Goal: Task Accomplishment & Management: Use online tool/utility

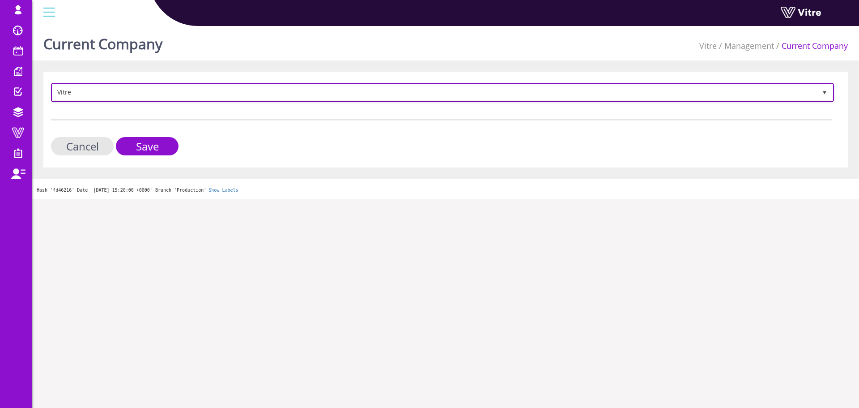
click at [441, 95] on span "Vitre" at bounding box center [434, 92] width 764 height 16
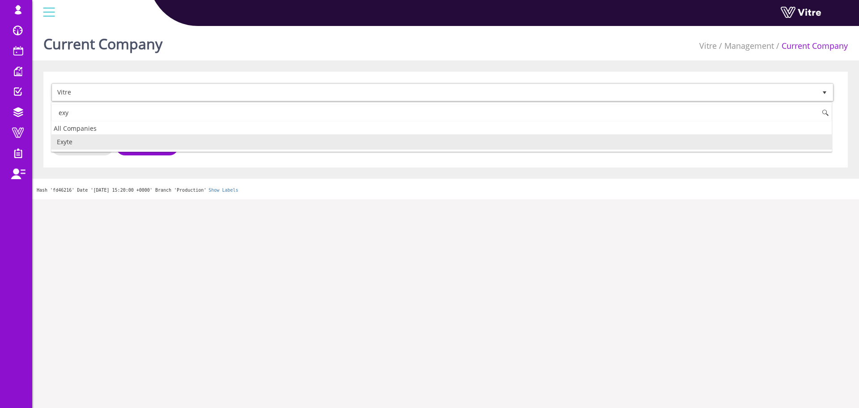
click at [102, 147] on li "Exyte" at bounding box center [441, 141] width 780 height 15
type input "exy"
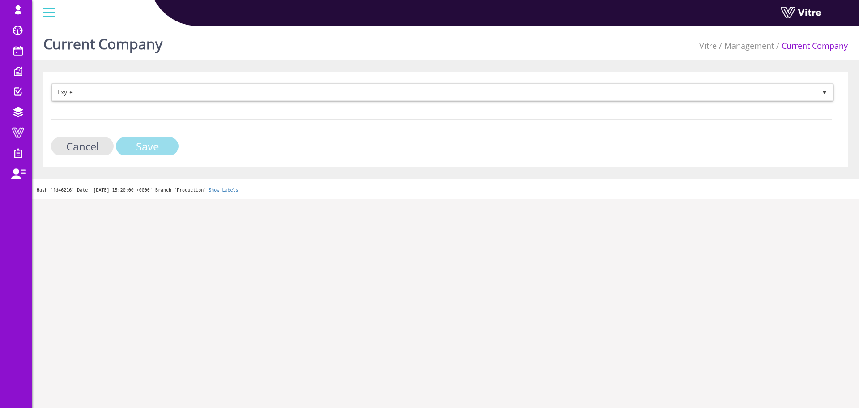
click at [147, 144] on input "Save" at bounding box center [147, 146] width 63 height 18
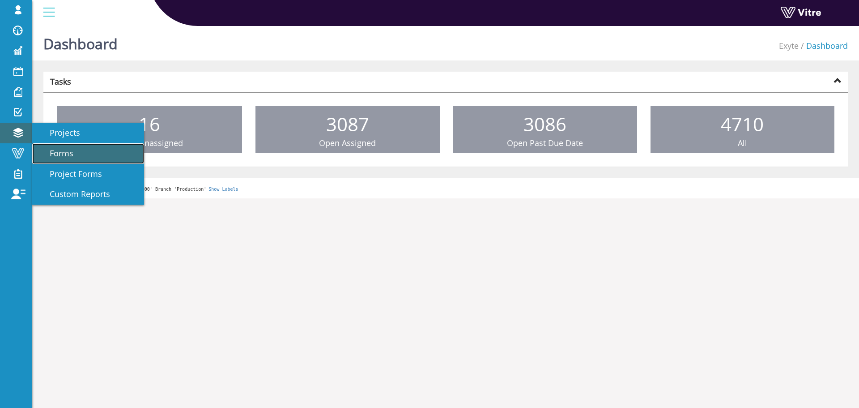
click at [65, 152] on span "Forms" at bounding box center [56, 153] width 34 height 11
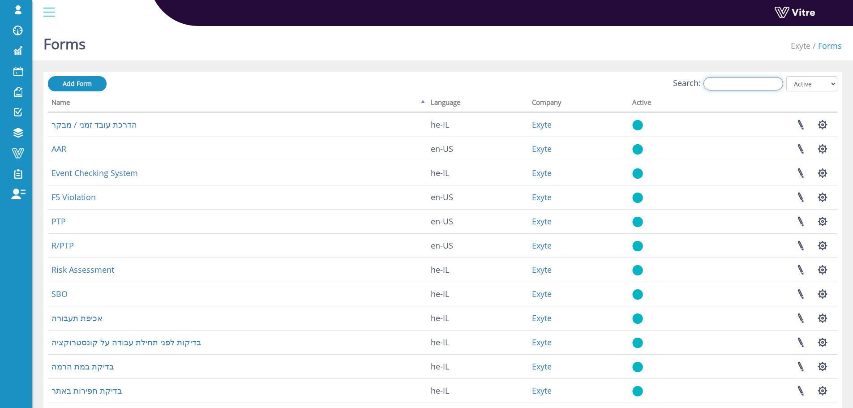
click at [761, 89] on input "Search:" at bounding box center [743, 83] width 80 height 13
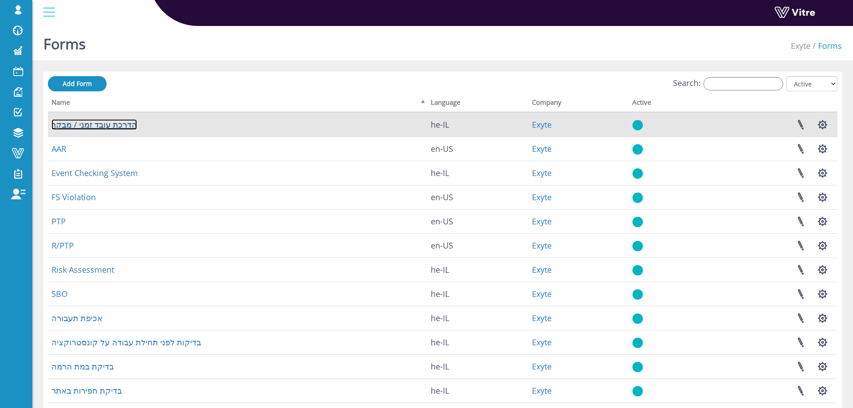
click at [101, 123] on link "הדרכת עובד זמני / מבקר" at bounding box center [93, 124] width 85 height 11
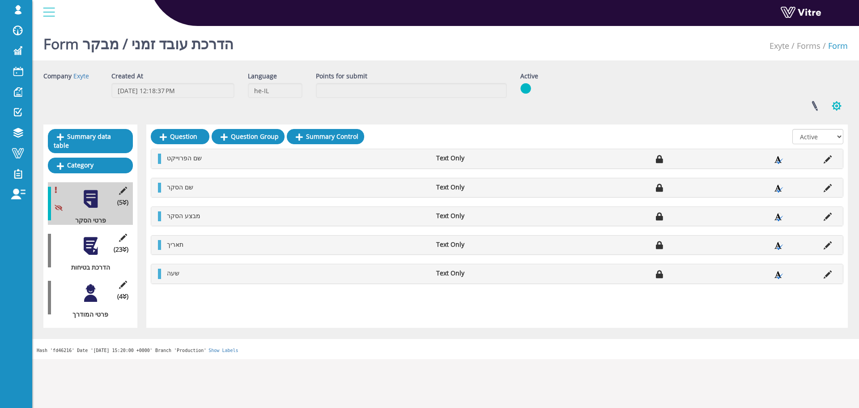
click at [840, 105] on button "button" at bounding box center [837, 106] width 22 height 24
click at [791, 161] on link "Clone Form" at bounding box center [806, 162] width 81 height 12
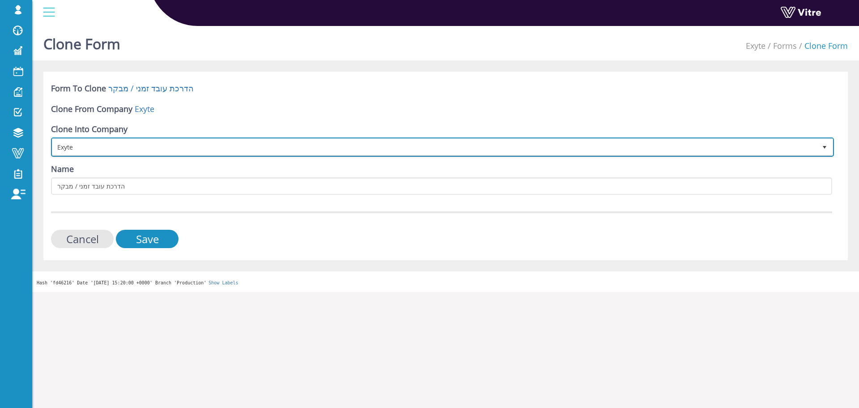
click at [105, 146] on span "Exyte" at bounding box center [434, 147] width 764 height 16
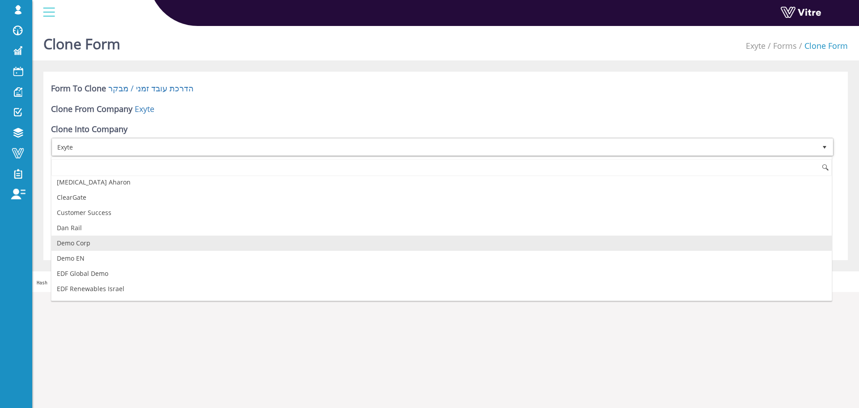
scroll to position [139, 0]
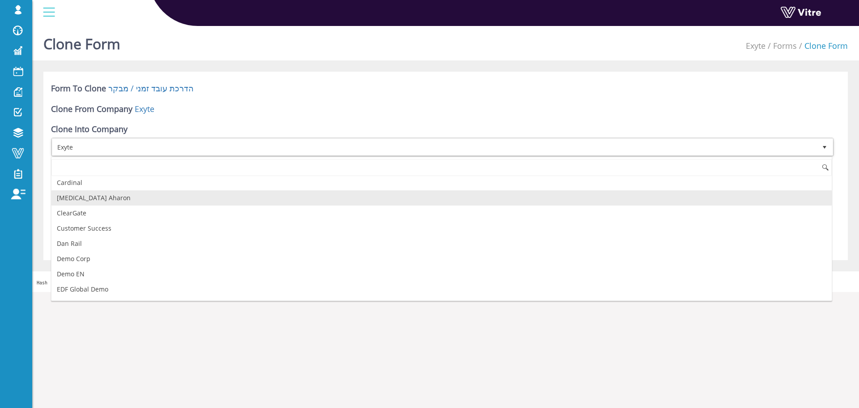
click at [91, 201] on li "Chemo Aharon" at bounding box center [441, 197] width 780 height 15
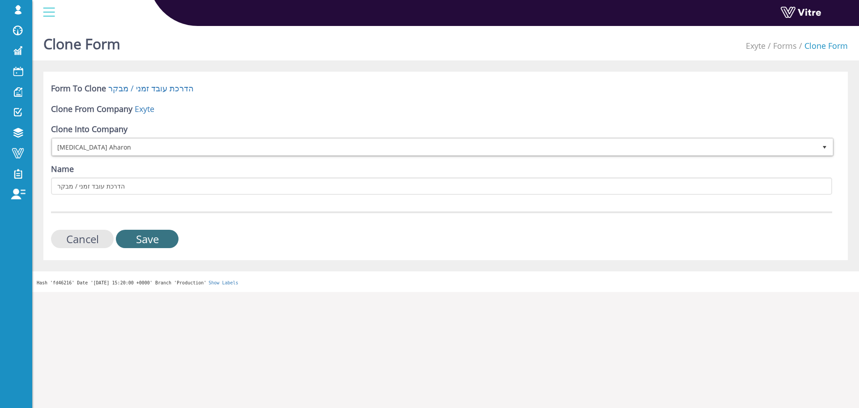
click at [151, 237] on input "Save" at bounding box center [147, 239] width 63 height 18
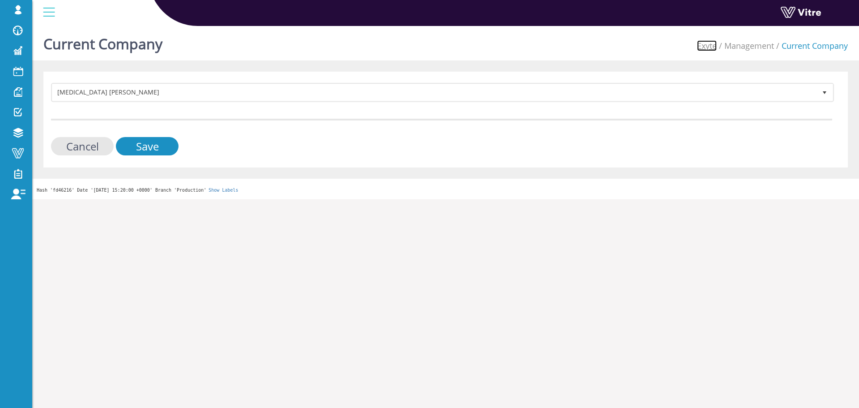
click at [698, 44] on link "Exyte" at bounding box center [707, 45] width 20 height 11
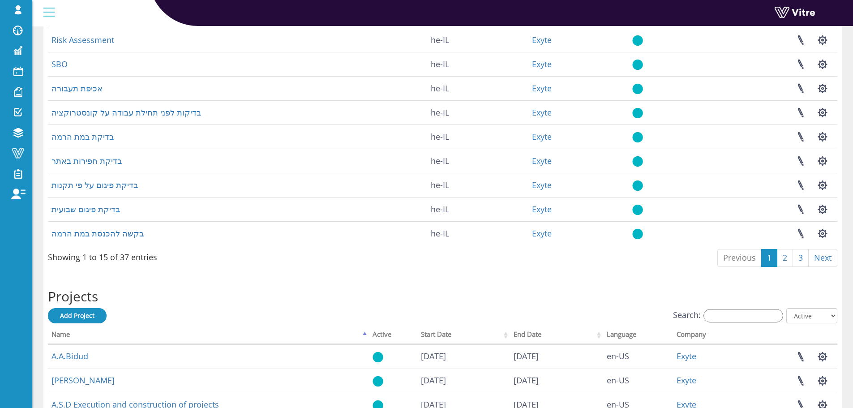
scroll to position [492, 0]
click at [789, 266] on link "2" at bounding box center [784, 257] width 16 height 18
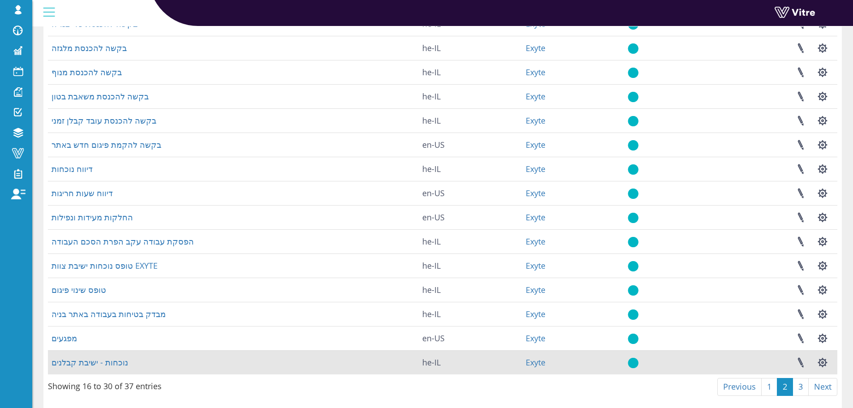
scroll to position [358, 0]
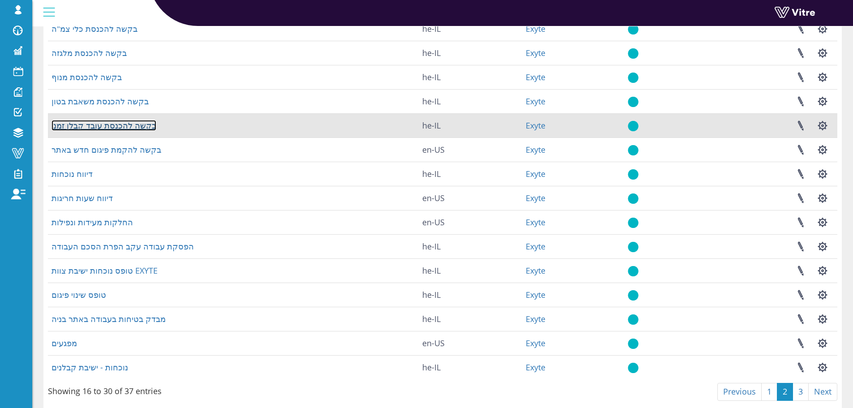
click at [68, 131] on link "בקשה להכנסת עובד קבלן זמני" at bounding box center [103, 125] width 105 height 11
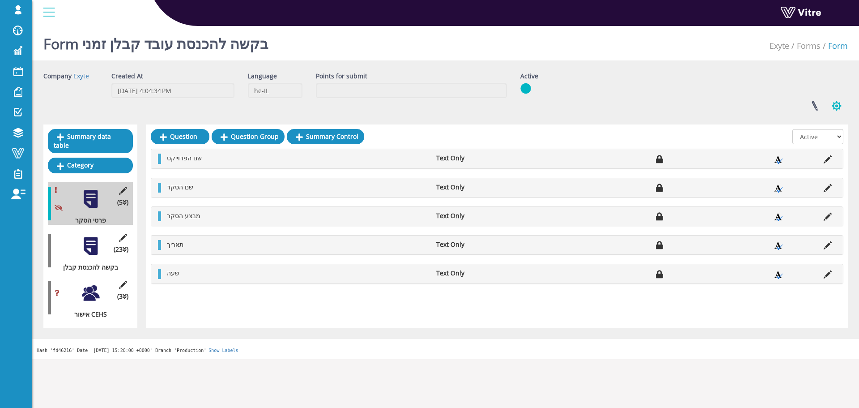
click at [840, 106] on button "button" at bounding box center [837, 106] width 22 height 24
click at [810, 161] on link "Clone Form" at bounding box center [806, 162] width 81 height 12
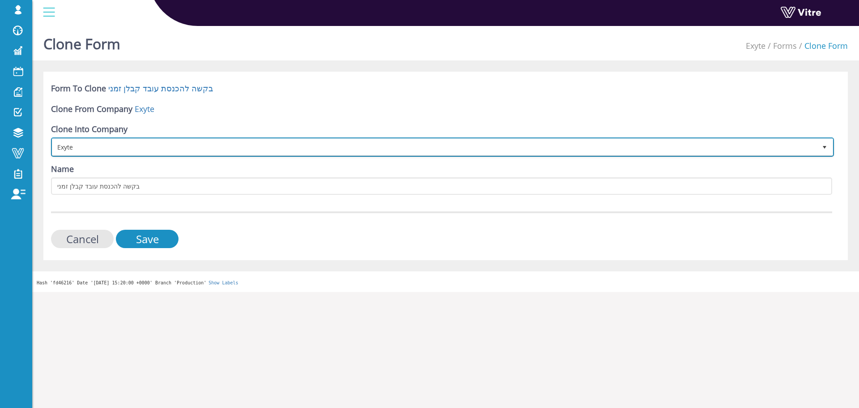
click at [140, 150] on span "Exyte" at bounding box center [434, 147] width 764 height 16
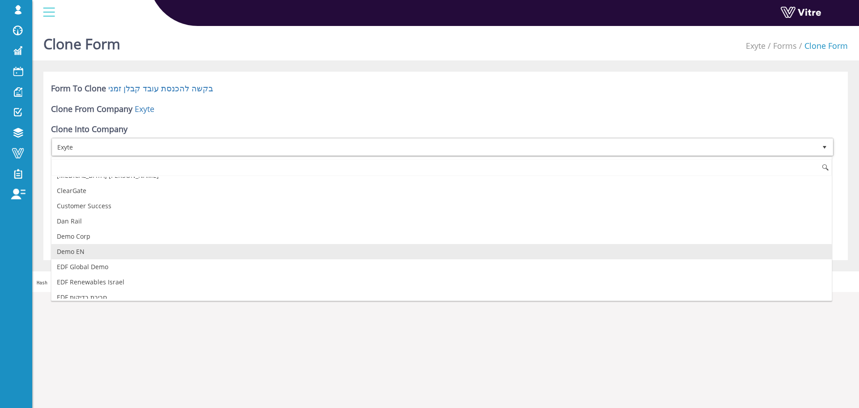
scroll to position [139, 0]
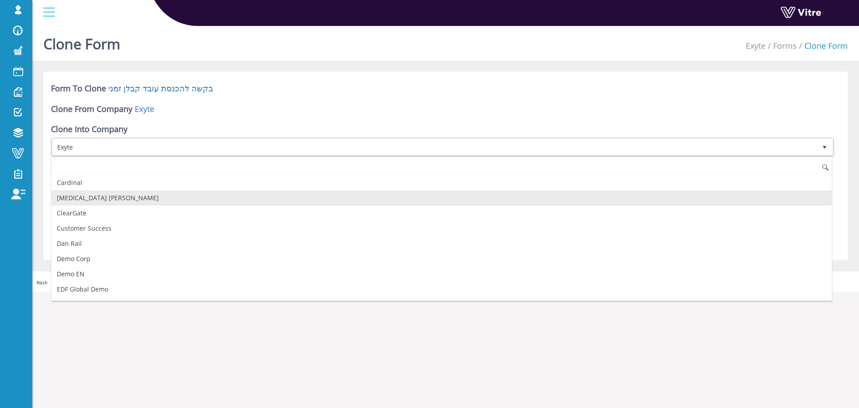
click at [117, 203] on li "[MEDICAL_DATA] [PERSON_NAME]" at bounding box center [441, 197] width 780 height 15
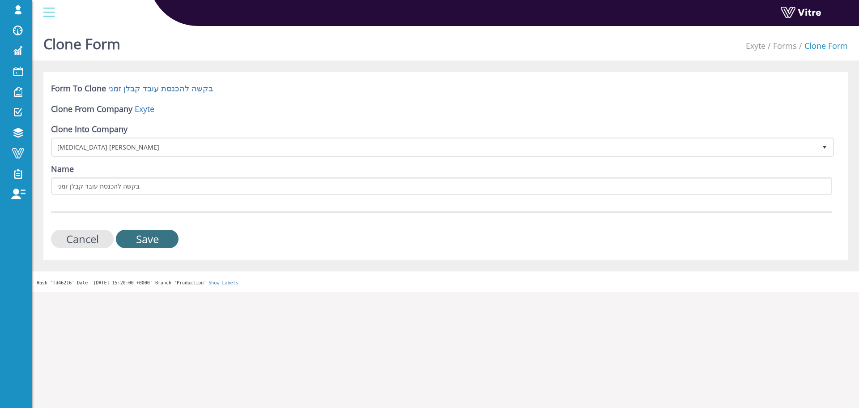
click at [147, 233] on input "Save" at bounding box center [147, 239] width 63 height 18
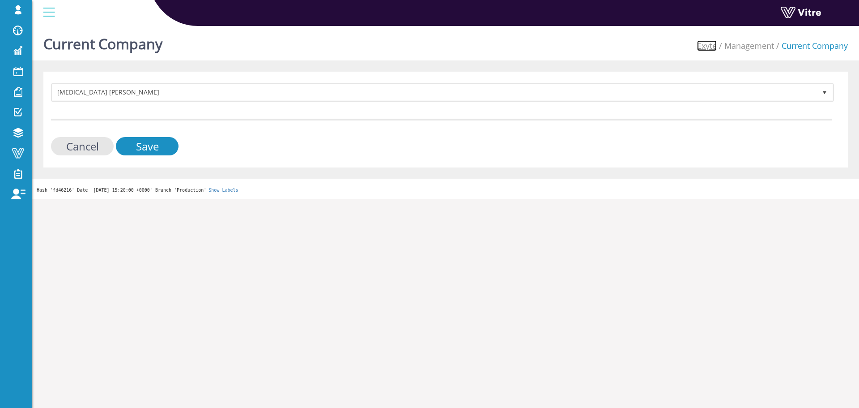
click at [708, 44] on link "Exyte" at bounding box center [707, 45] width 20 height 11
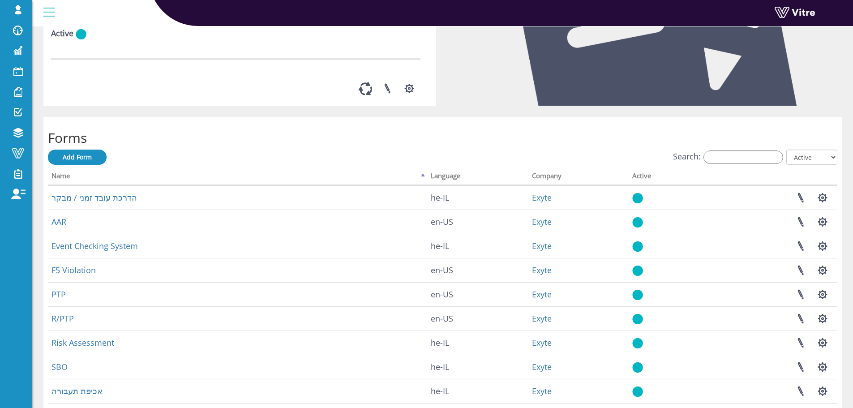
scroll to position [179, 0]
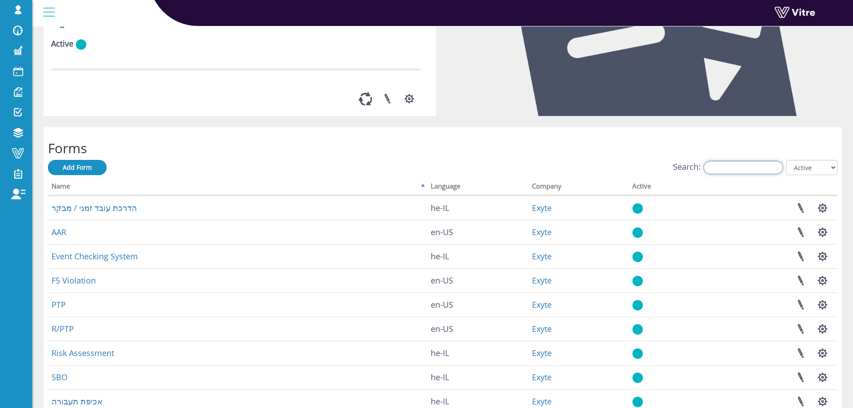
click at [756, 174] on input "Search:" at bounding box center [743, 167] width 80 height 13
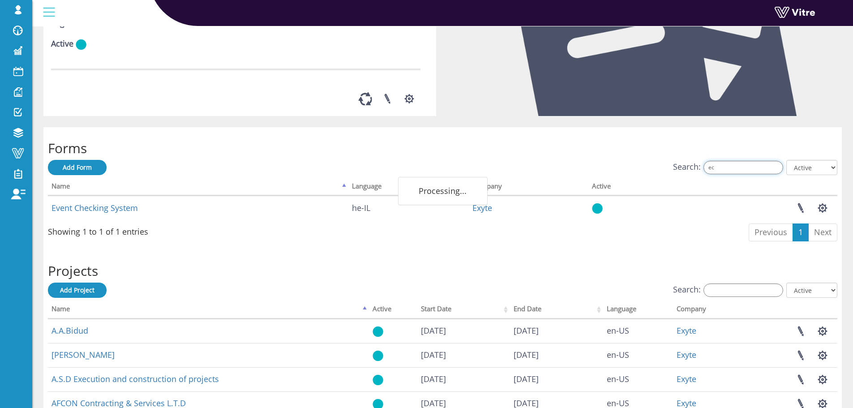
type input "e"
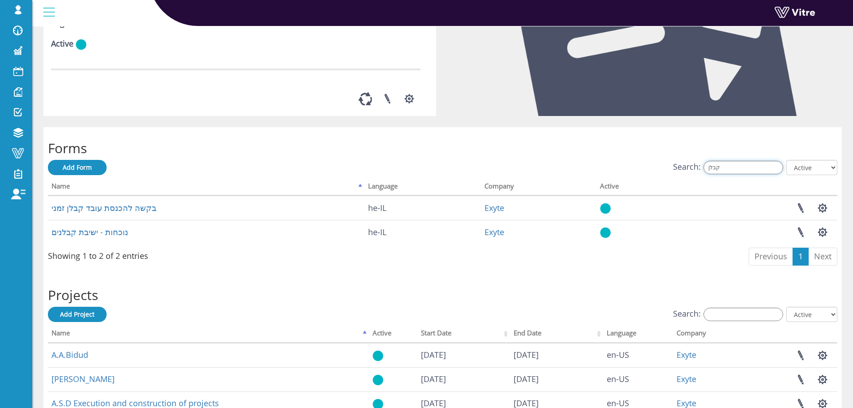
click at [746, 174] on input "קבלן" at bounding box center [743, 167] width 80 height 13
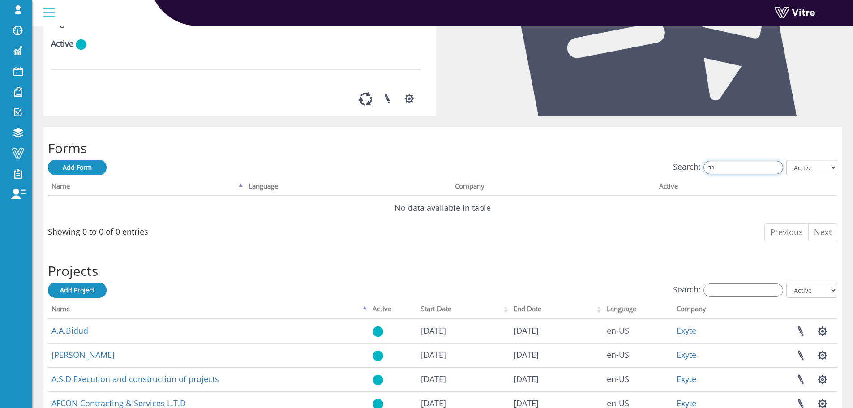
type input "ב"
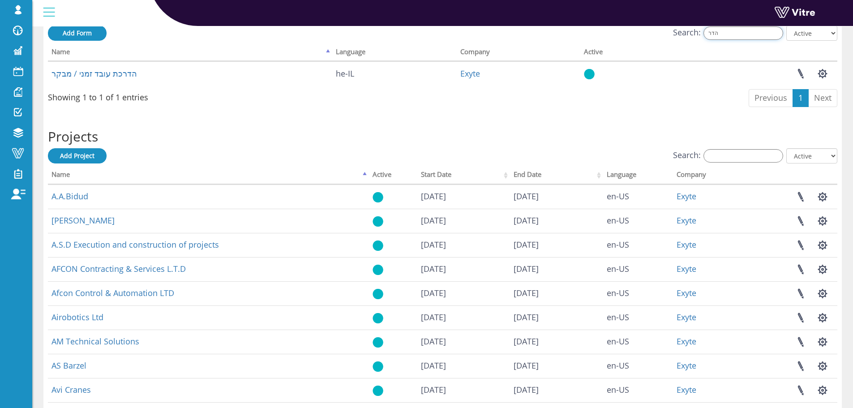
scroll to position [269, 0]
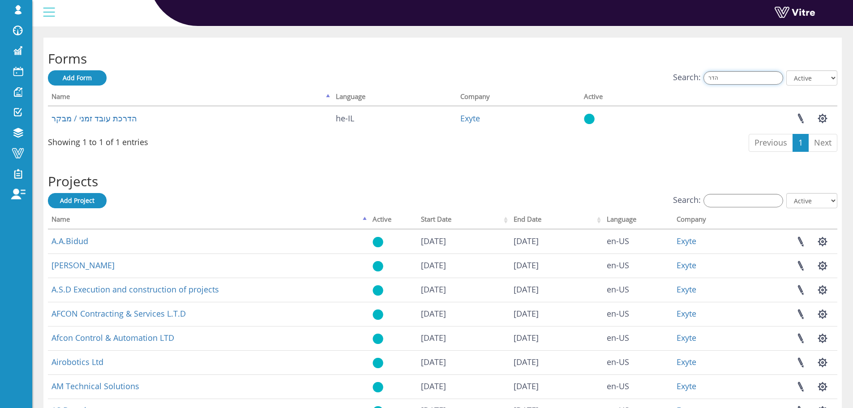
click at [755, 85] on input "הדר" at bounding box center [743, 77] width 80 height 13
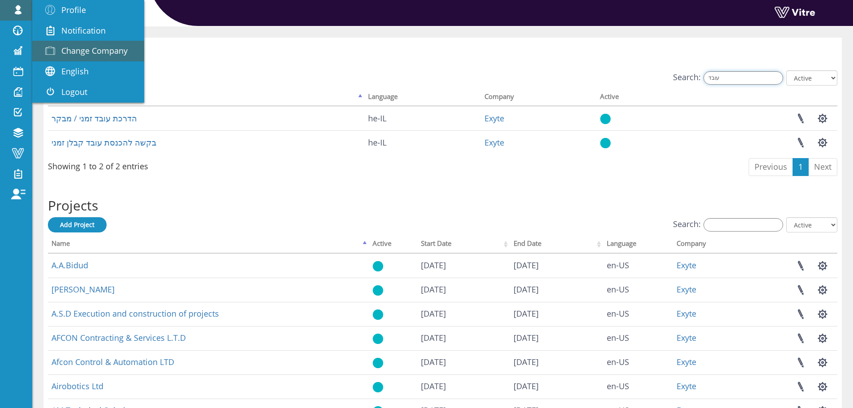
type input "עובד"
click at [75, 49] on span "Change Company" at bounding box center [94, 50] width 66 height 11
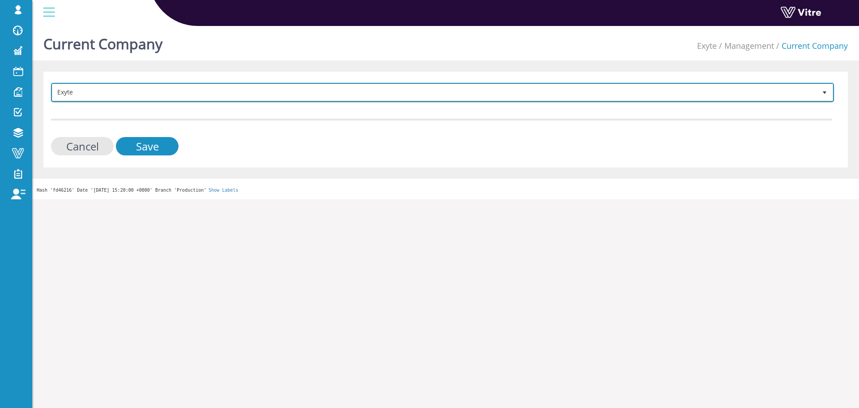
click at [131, 87] on span "Exyte" at bounding box center [434, 92] width 764 height 16
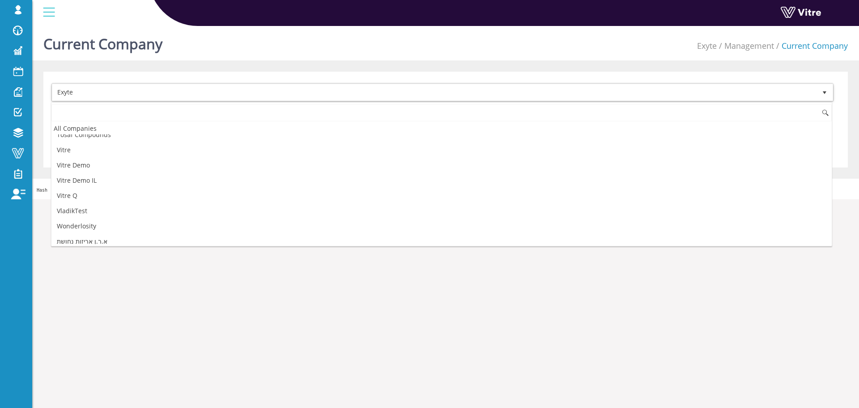
scroll to position [1301, 0]
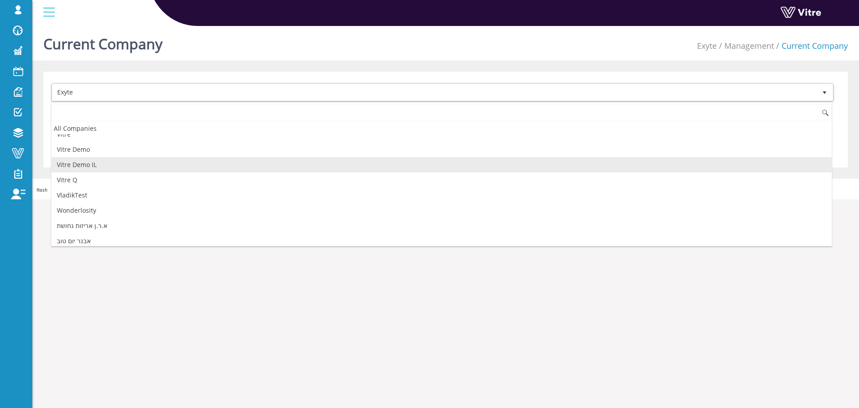
click at [91, 164] on li "Vitre Demo IL" at bounding box center [441, 164] width 780 height 15
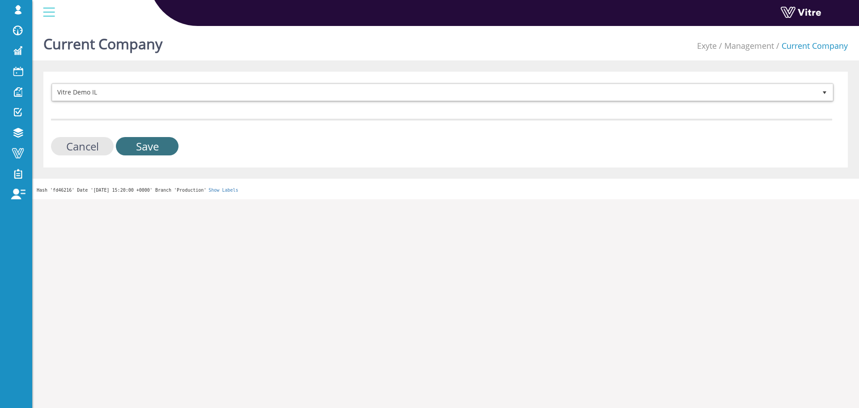
click at [148, 150] on input "Save" at bounding box center [147, 146] width 63 height 18
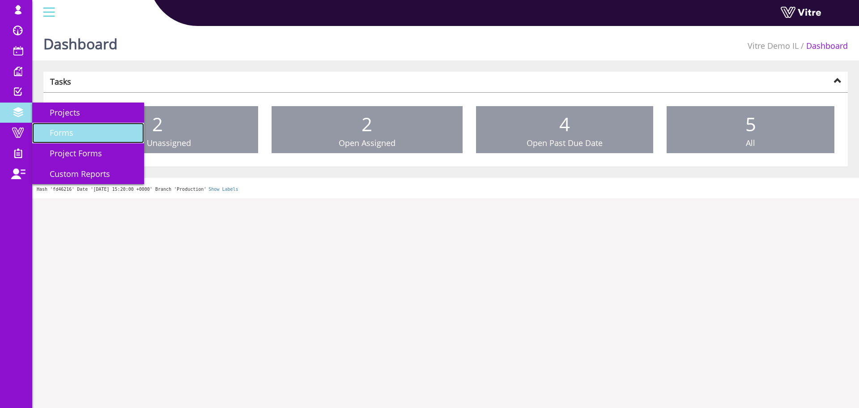
click at [60, 129] on span "Forms" at bounding box center [56, 132] width 34 height 11
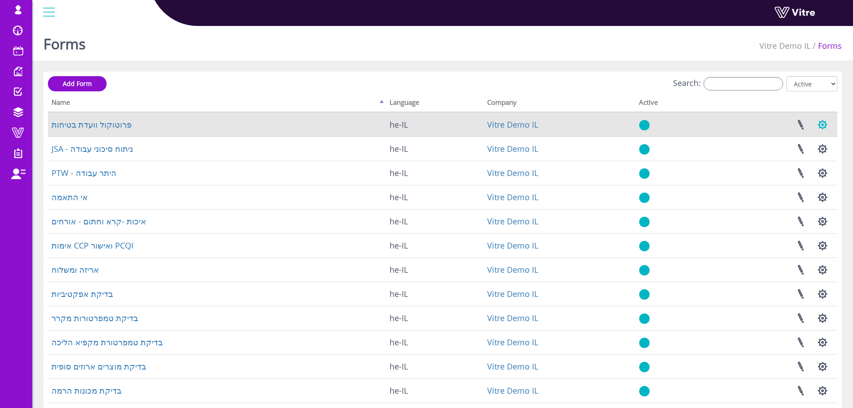
click at [821, 126] on button "button" at bounding box center [822, 125] width 22 height 24
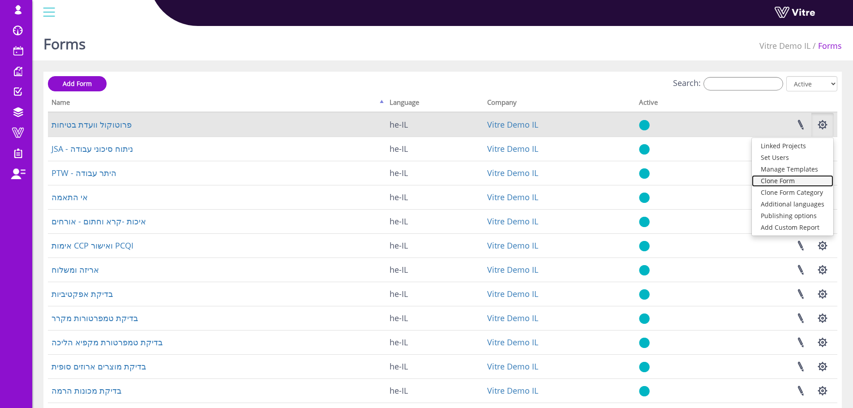
click at [806, 179] on link "Clone Form" at bounding box center [791, 181] width 81 height 12
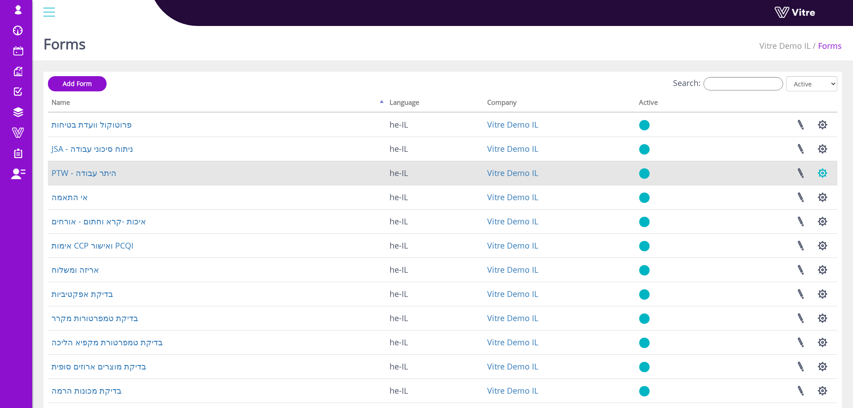
click at [824, 175] on button "button" at bounding box center [822, 173] width 22 height 24
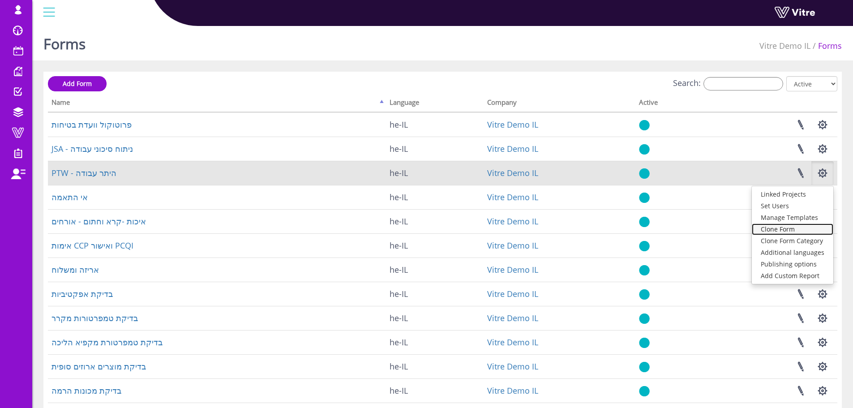
click at [802, 228] on link "Clone Form" at bounding box center [791, 229] width 81 height 12
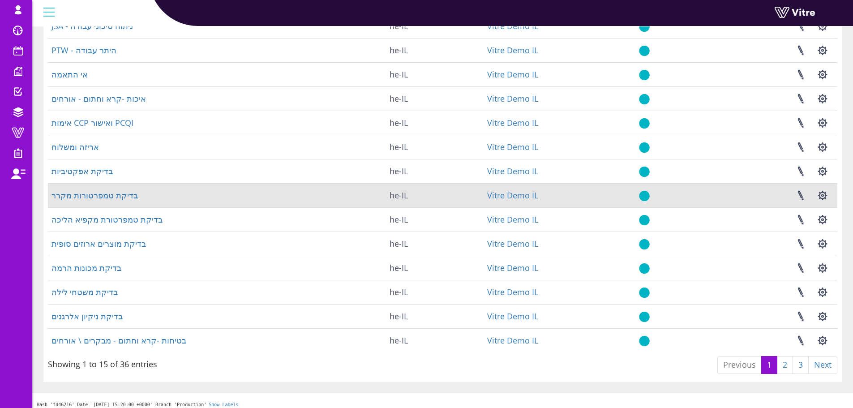
scroll to position [128, 0]
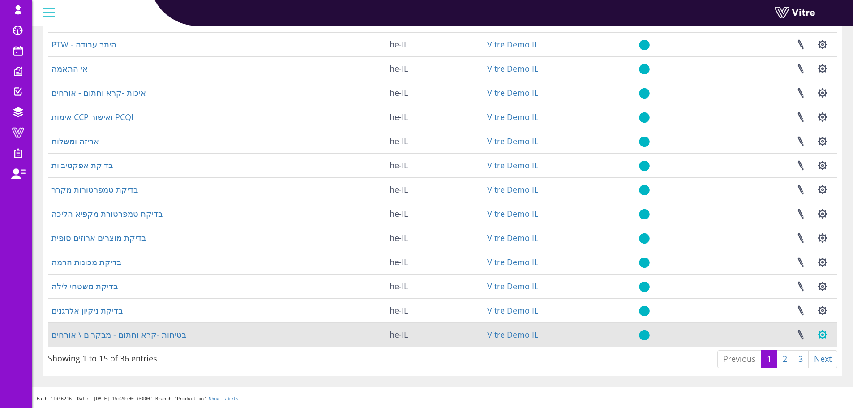
click at [821, 332] on button "button" at bounding box center [822, 335] width 22 height 24
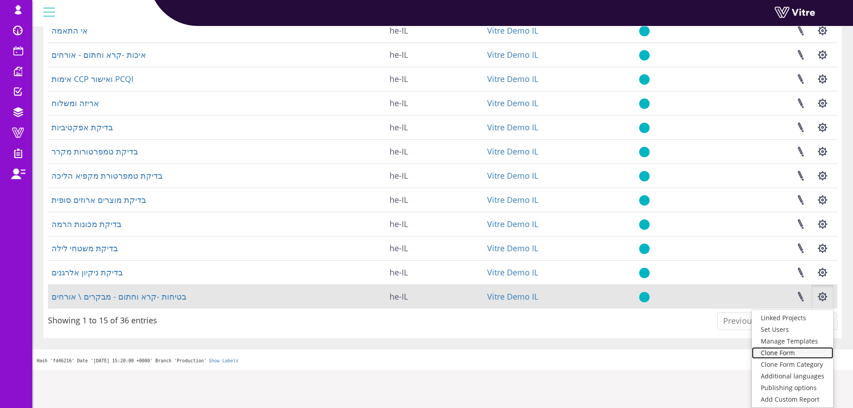
click at [798, 351] on link "Clone Form" at bounding box center [791, 353] width 81 height 12
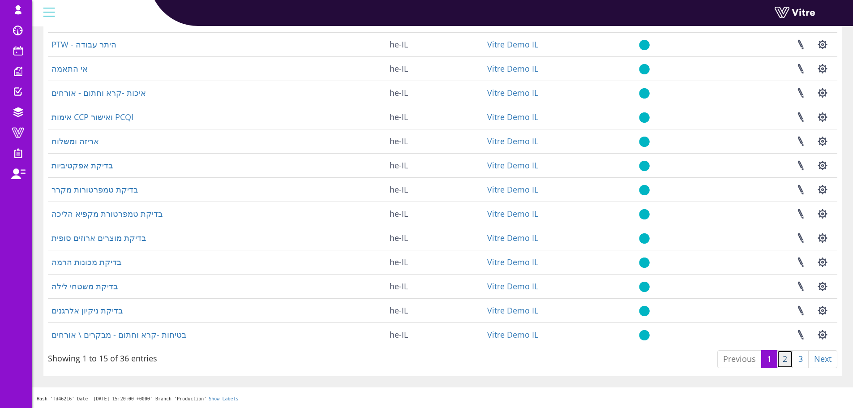
click at [788, 355] on link "2" at bounding box center [784, 359] width 16 height 18
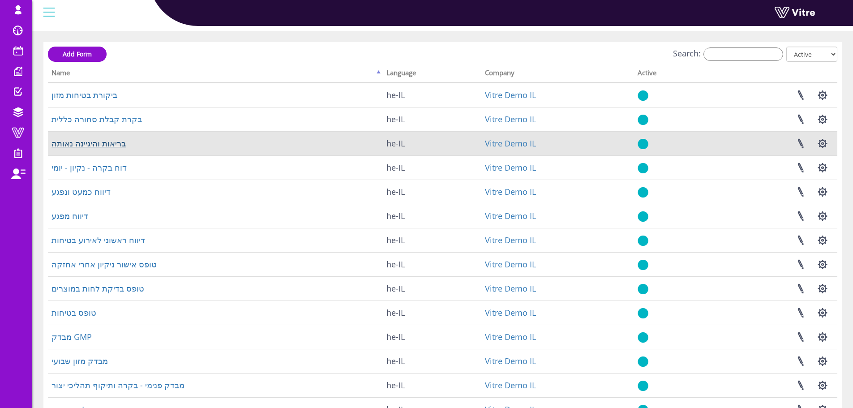
scroll to position [45, 0]
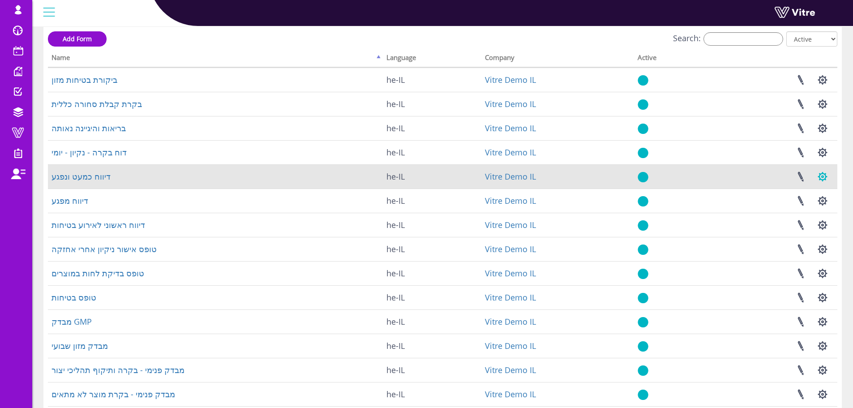
click at [823, 177] on button "button" at bounding box center [822, 177] width 22 height 24
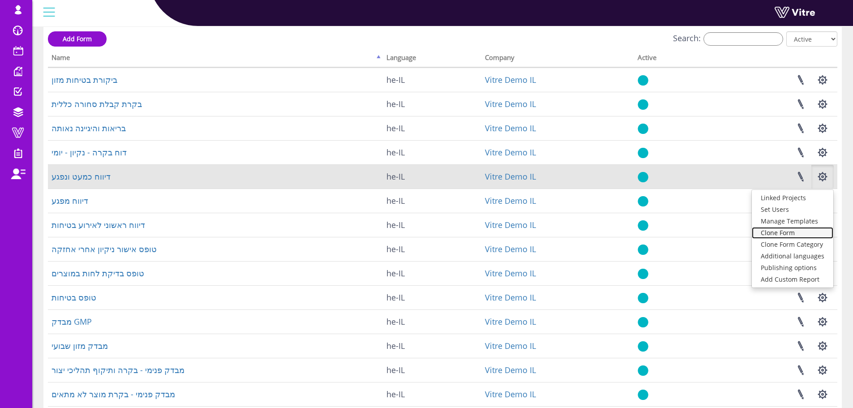
click at [791, 231] on link "Clone Form" at bounding box center [791, 233] width 81 height 12
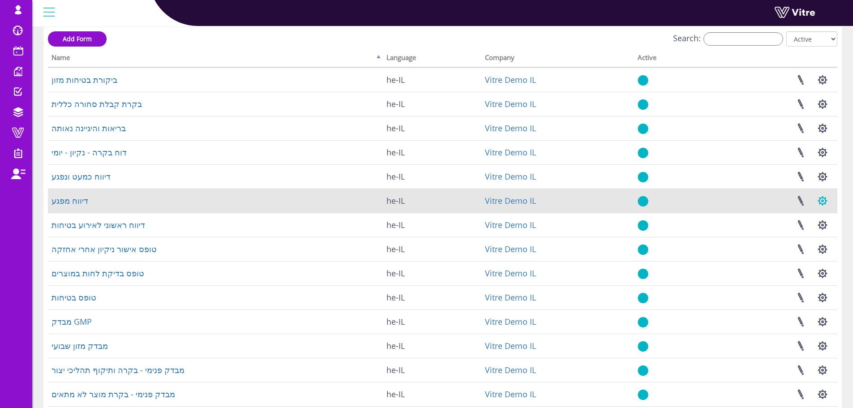
click at [821, 200] on button "button" at bounding box center [822, 201] width 22 height 24
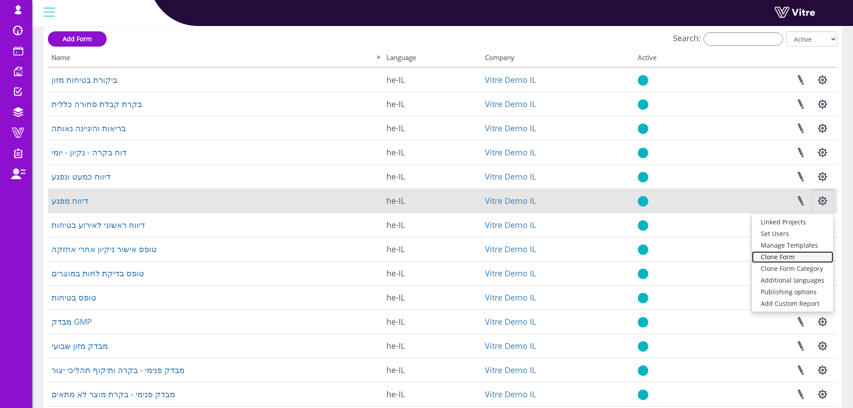
click at [806, 258] on link "Clone Form" at bounding box center [791, 257] width 81 height 12
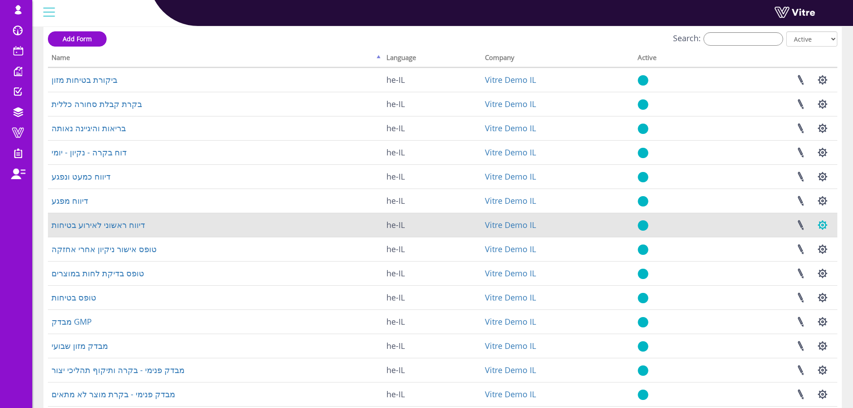
click at [818, 225] on button "button" at bounding box center [822, 225] width 22 height 24
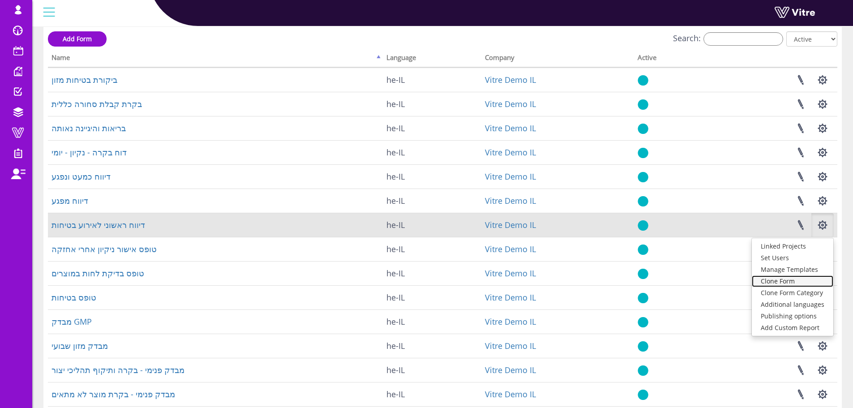
click at [794, 281] on link "Clone Form" at bounding box center [791, 281] width 81 height 12
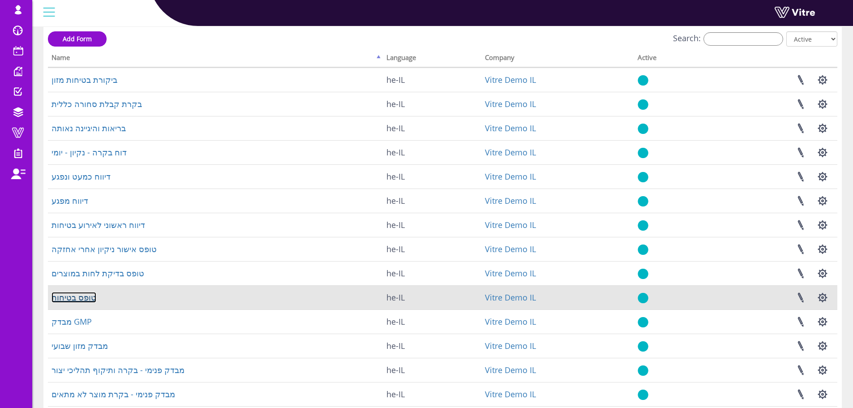
click at [72, 294] on link "טופס בטיחות" at bounding box center [73, 297] width 45 height 11
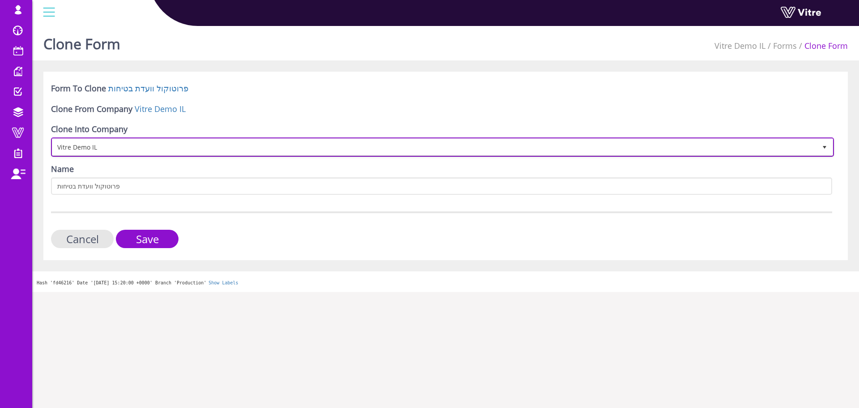
click at [142, 146] on span "Vitre Demo IL" at bounding box center [434, 147] width 764 height 16
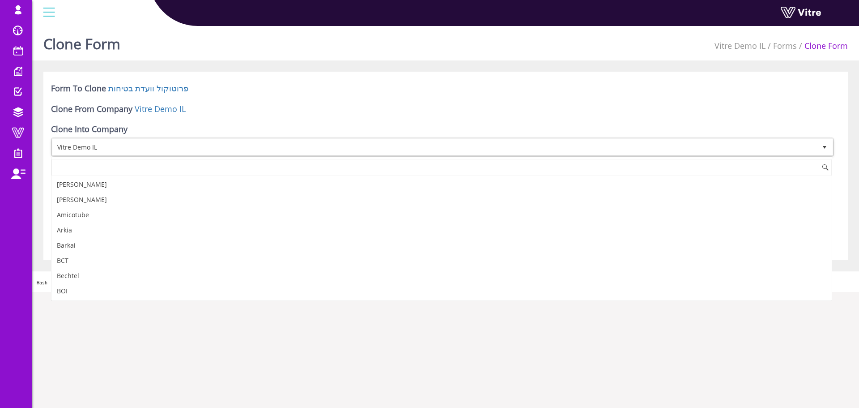
scroll to position [1217, 0]
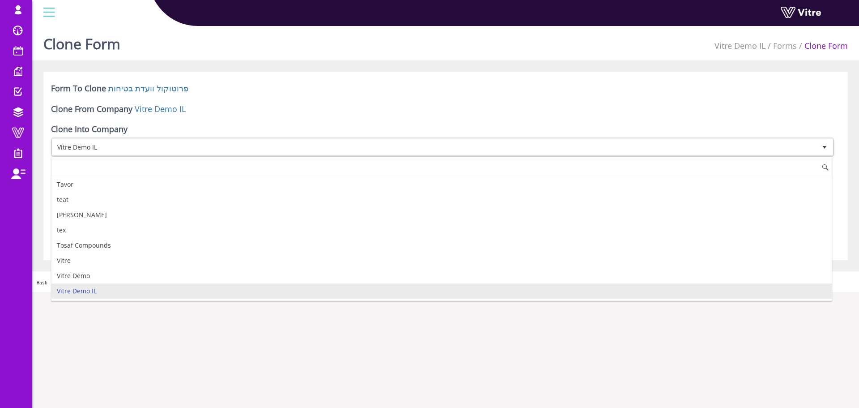
type input "ב"
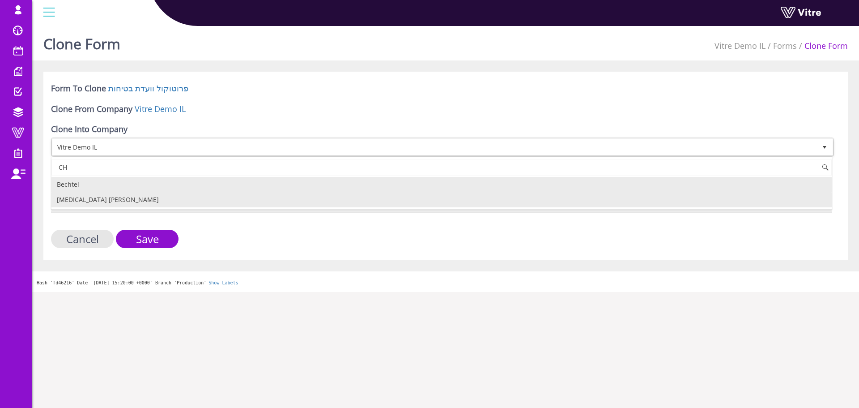
click at [181, 198] on li "Chemo Aharon" at bounding box center [441, 199] width 780 height 15
type input "CH"
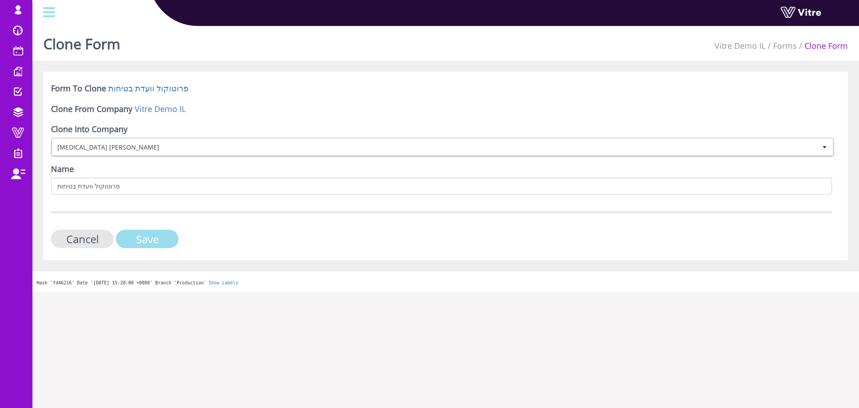
click at [161, 238] on input "Save" at bounding box center [147, 239] width 63 height 18
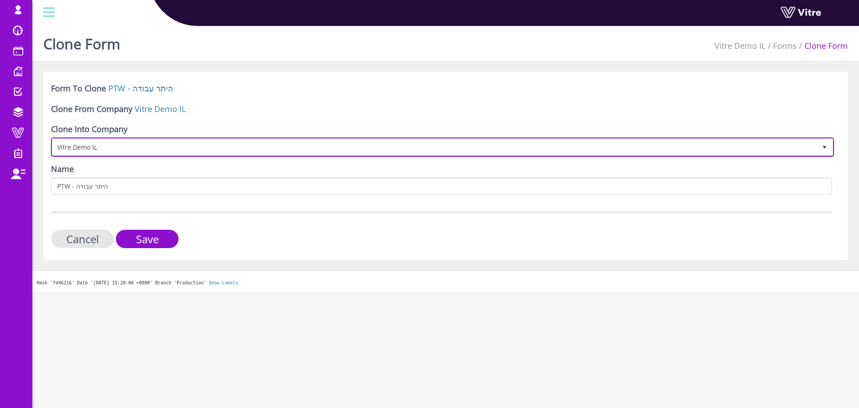
click at [182, 144] on span "Vitre Demo IL" at bounding box center [434, 147] width 764 height 16
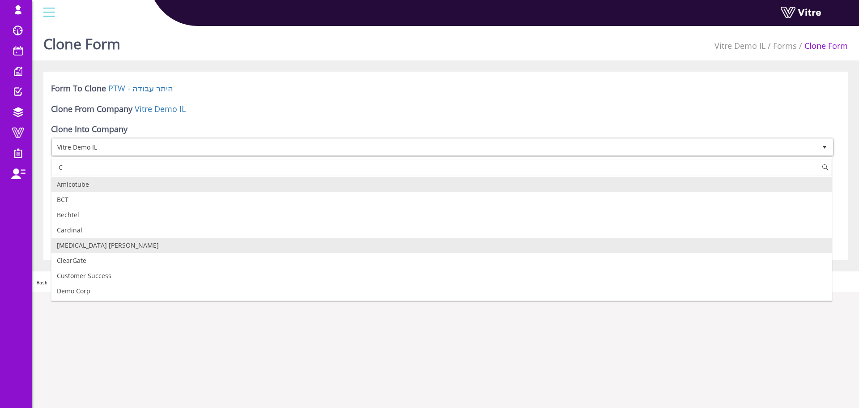
click at [89, 248] on li "[MEDICAL_DATA] [PERSON_NAME]" at bounding box center [441, 245] width 780 height 15
type input "C"
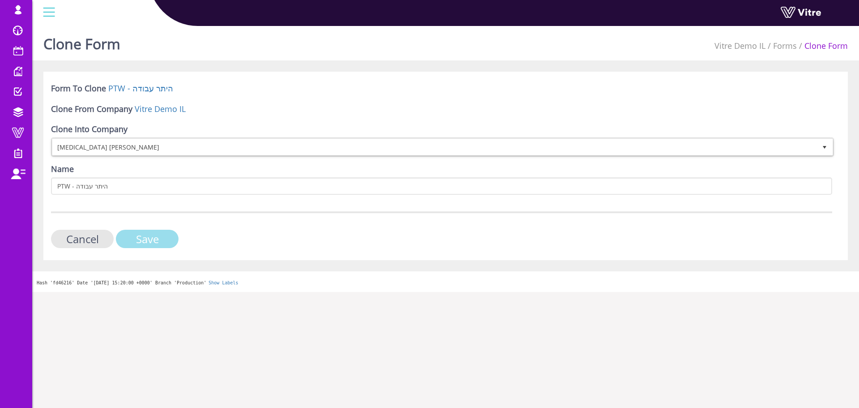
click at [158, 238] on input "Save" at bounding box center [147, 239] width 63 height 18
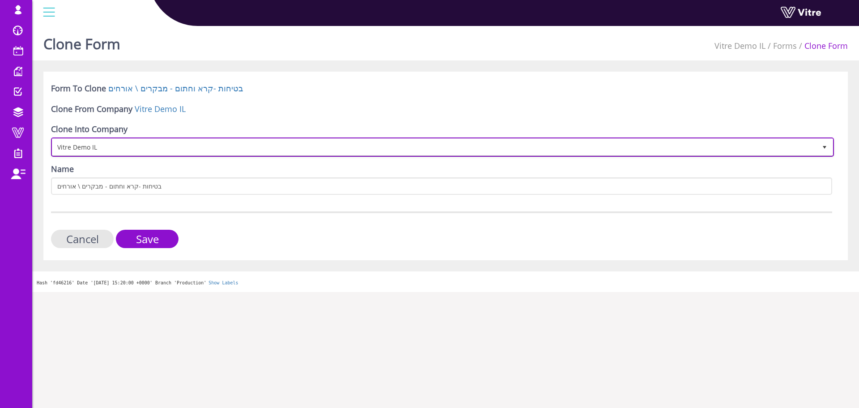
click at [184, 142] on span "Vitre Demo IL" at bounding box center [434, 147] width 764 height 16
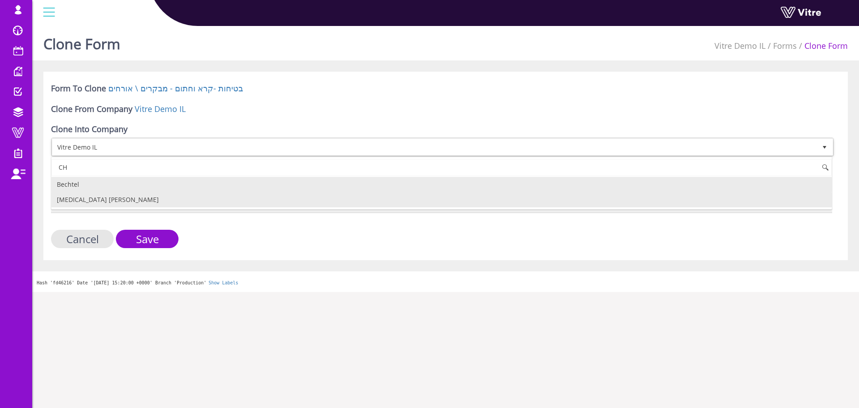
click at [171, 200] on li "[MEDICAL_DATA] [PERSON_NAME]" at bounding box center [441, 199] width 780 height 15
type input "CH"
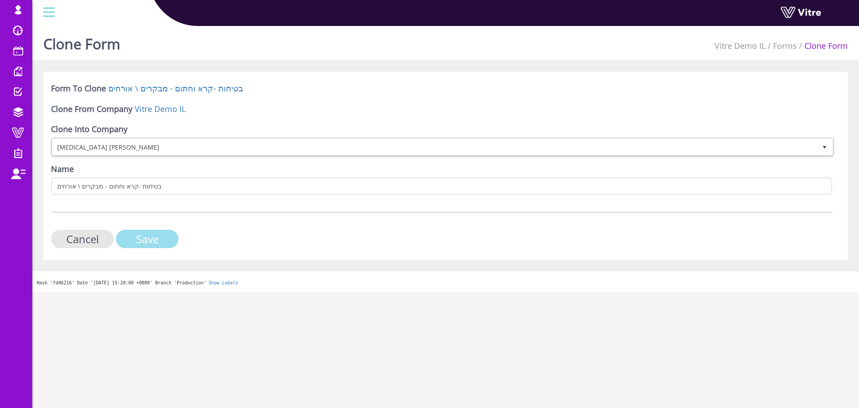
click at [151, 240] on input "Save" at bounding box center [147, 239] width 63 height 18
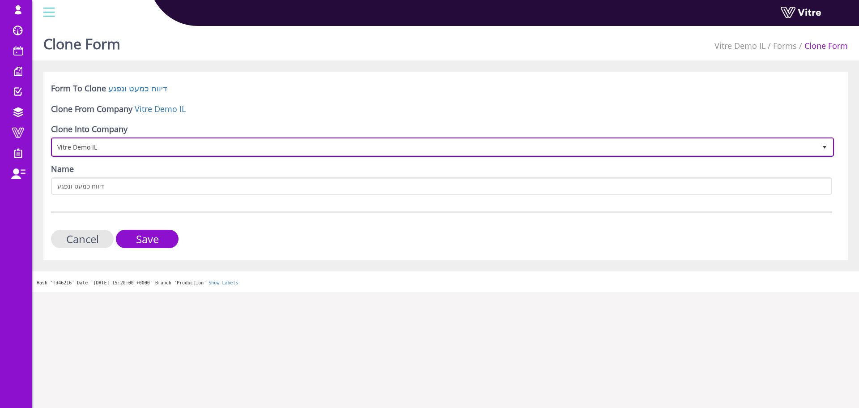
click at [140, 141] on span "Vitre Demo IL" at bounding box center [434, 147] width 764 height 16
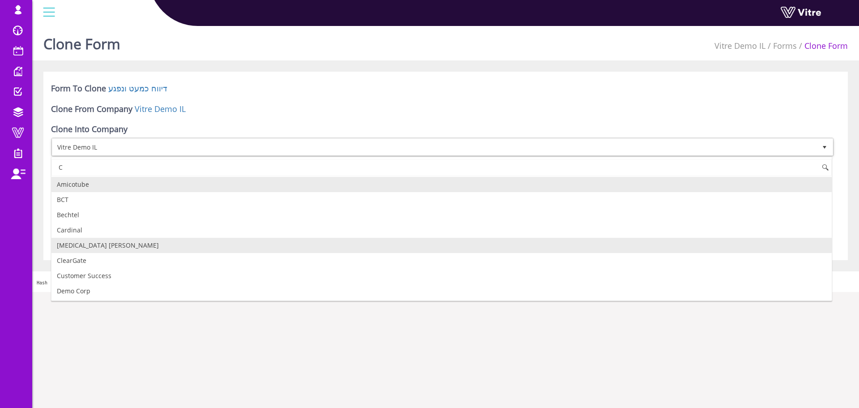
click at [92, 247] on li "[MEDICAL_DATA] [PERSON_NAME]" at bounding box center [441, 245] width 780 height 15
type input "C"
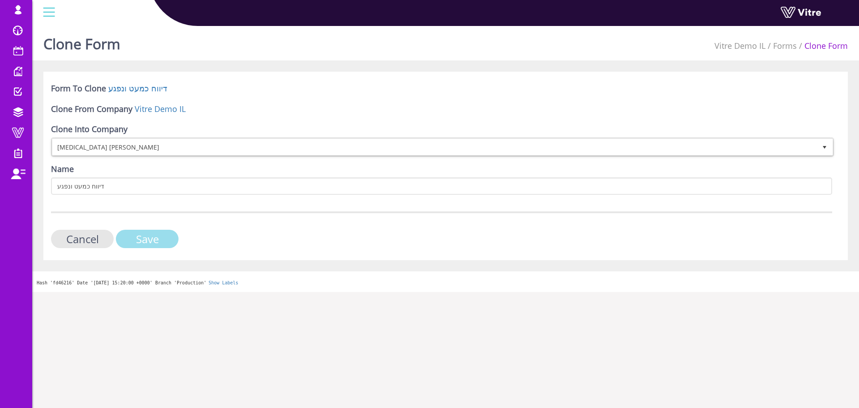
click at [152, 239] on input "Save" at bounding box center [147, 239] width 63 height 18
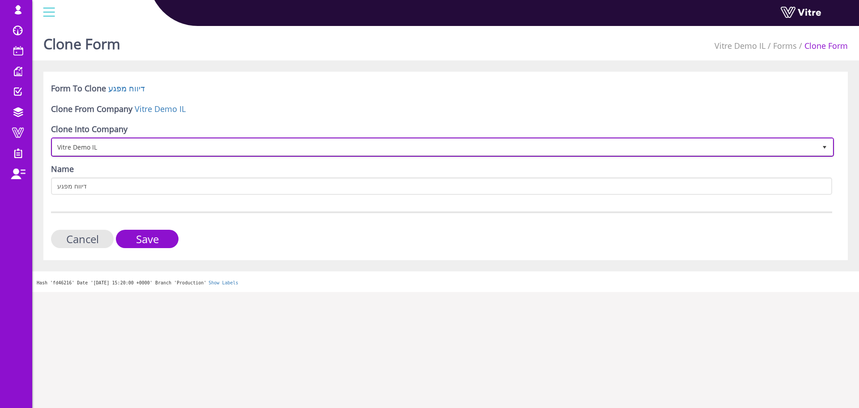
click at [136, 152] on span "Vitre Demo IL" at bounding box center [434, 147] width 764 height 16
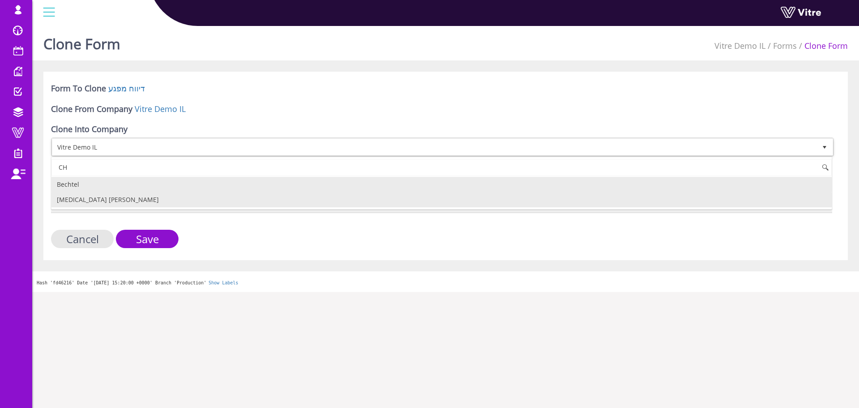
click at [112, 200] on li "[MEDICAL_DATA] [PERSON_NAME]" at bounding box center [441, 199] width 780 height 15
type input "CH"
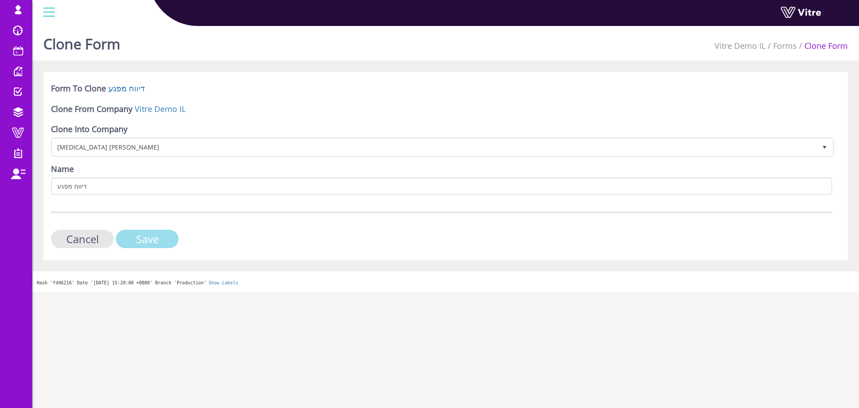
click at [162, 244] on input "Save" at bounding box center [147, 239] width 63 height 18
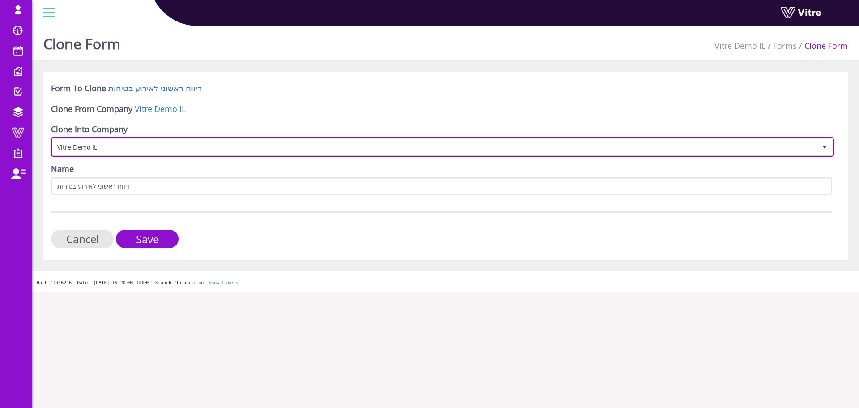
click at [128, 145] on span "Vitre Demo IL" at bounding box center [434, 147] width 764 height 16
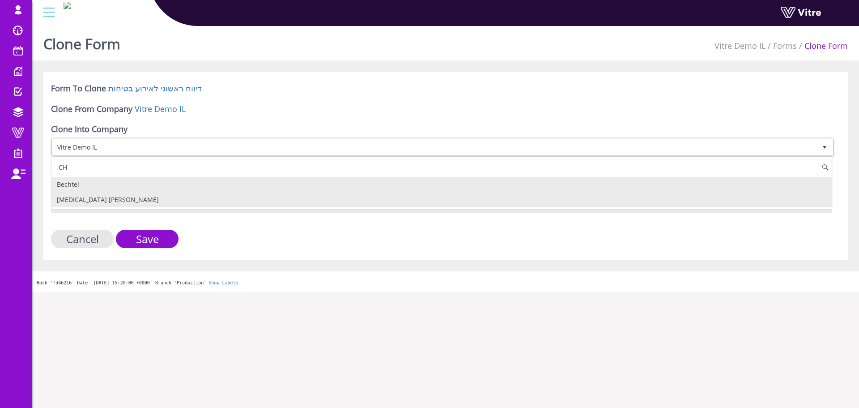
click at [119, 198] on li "[MEDICAL_DATA] [PERSON_NAME]" at bounding box center [441, 199] width 780 height 15
type input "CH"
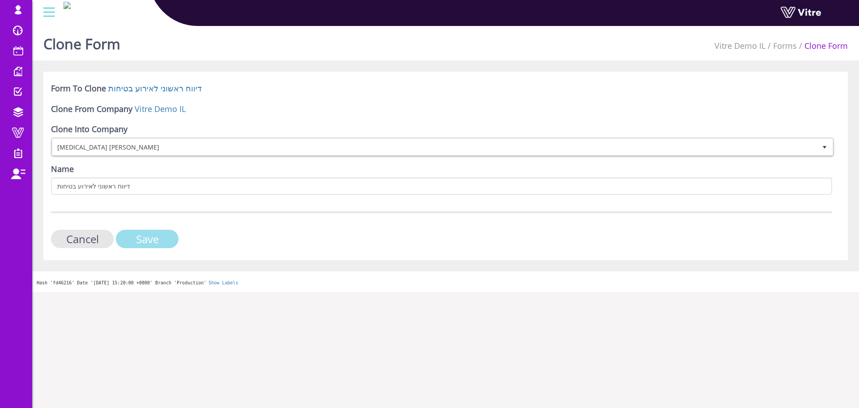
click at [160, 238] on input "Save" at bounding box center [147, 239] width 63 height 18
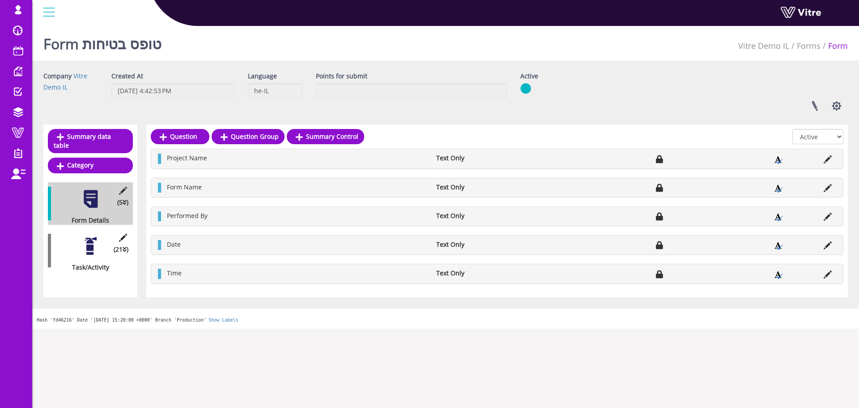
click at [94, 238] on div at bounding box center [91, 246] width 20 height 20
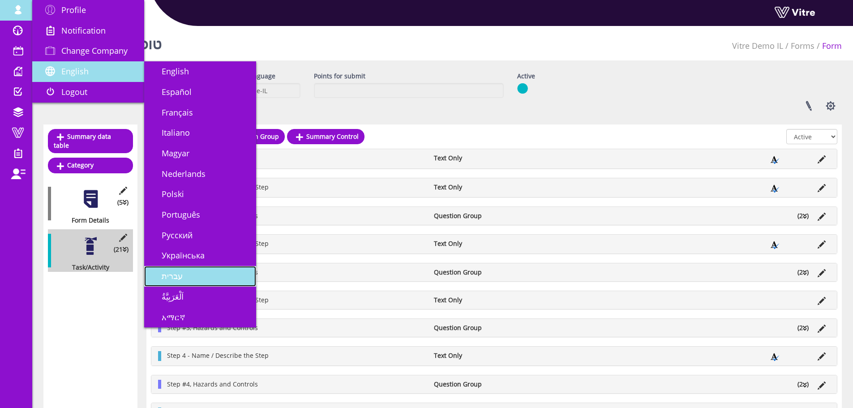
click at [181, 279] on link "עברית" at bounding box center [200, 276] width 112 height 21
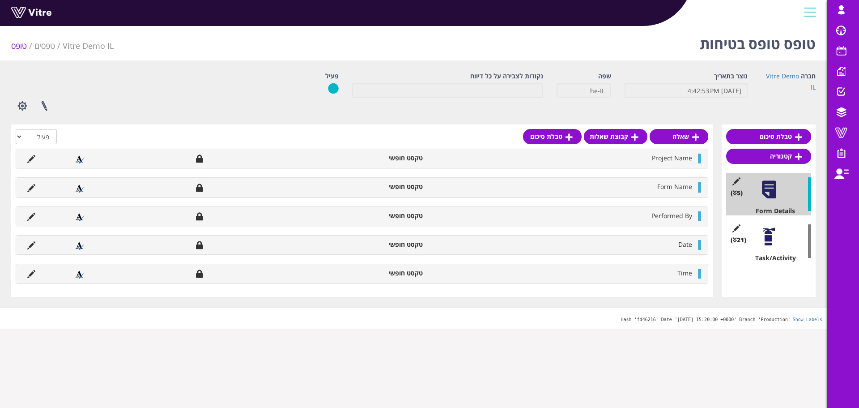
click at [778, 239] on div at bounding box center [769, 236] width 20 height 20
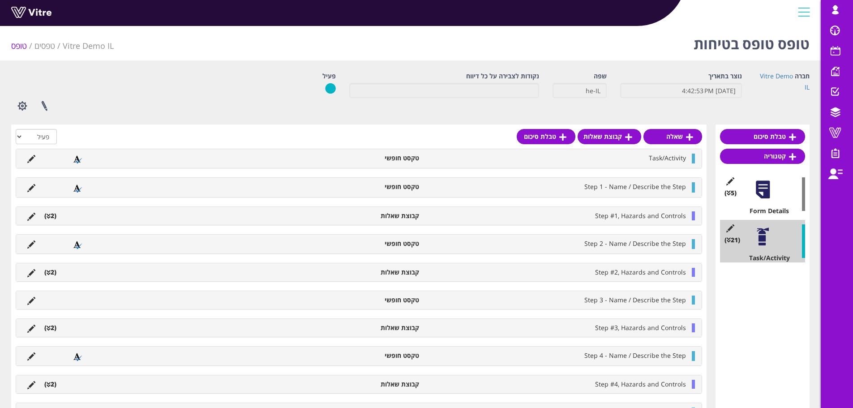
click at [766, 184] on div at bounding box center [762, 189] width 20 height 20
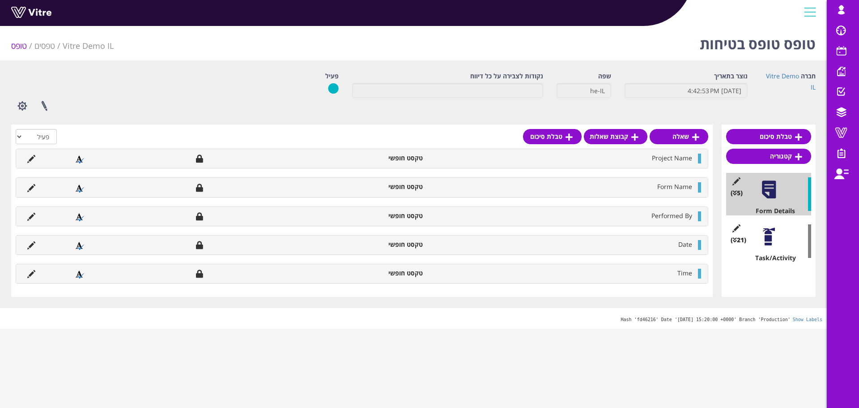
click at [771, 50] on h1 "טופס טופס בטיחות" at bounding box center [758, 41] width 116 height 38
copy h1 "טופס טופס בטיחות"
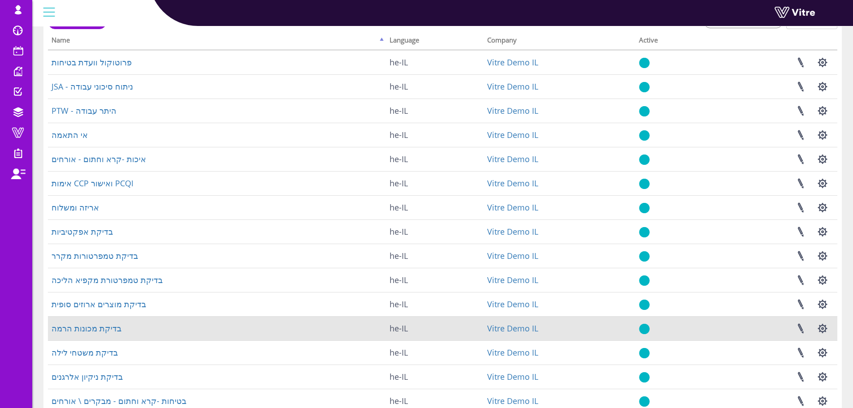
scroll to position [128, 0]
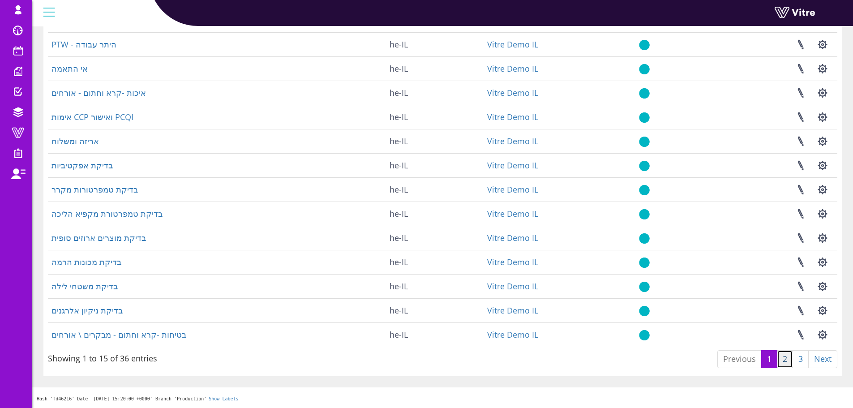
click at [782, 357] on link "2" at bounding box center [784, 359] width 16 height 18
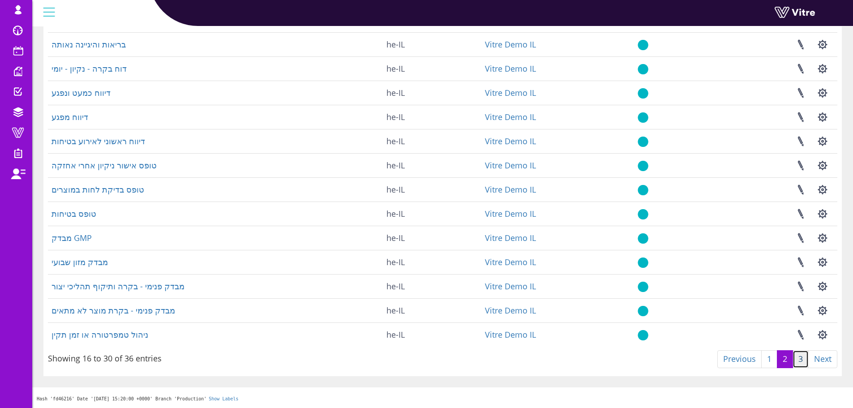
click at [801, 359] on link "3" at bounding box center [800, 359] width 16 height 18
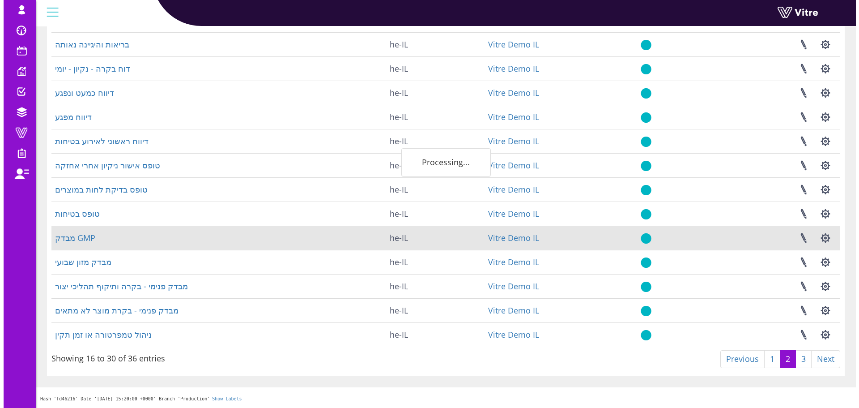
scroll to position [0, 0]
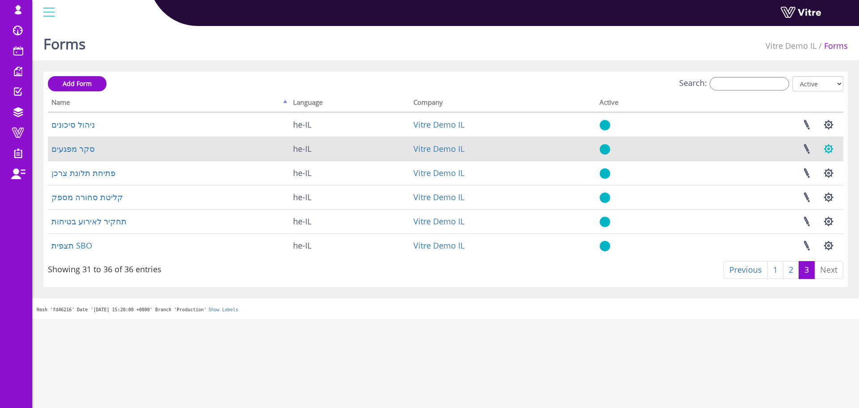
click at [830, 151] on button "button" at bounding box center [829, 149] width 22 height 24
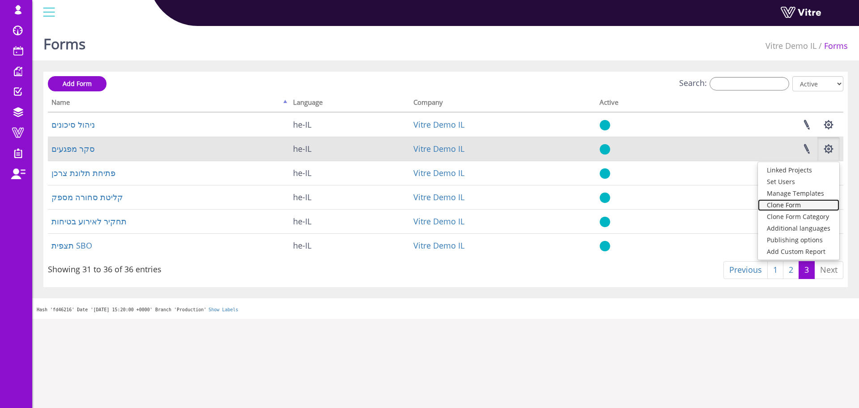
click at [812, 209] on link "Clone Form" at bounding box center [798, 205] width 81 height 12
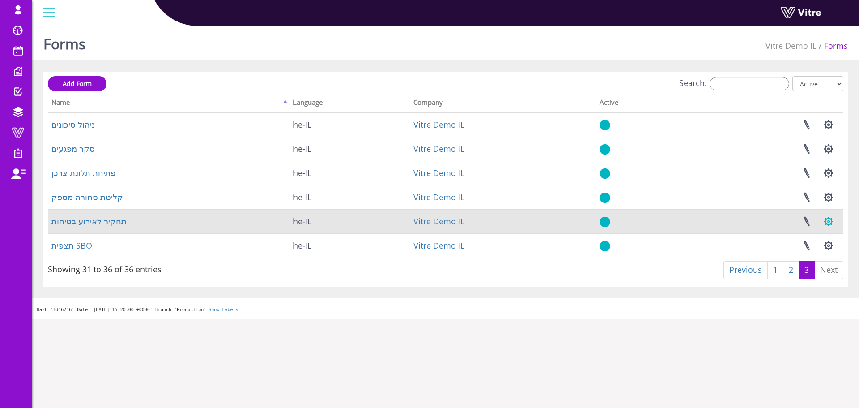
click at [829, 222] on button "button" at bounding box center [829, 221] width 22 height 24
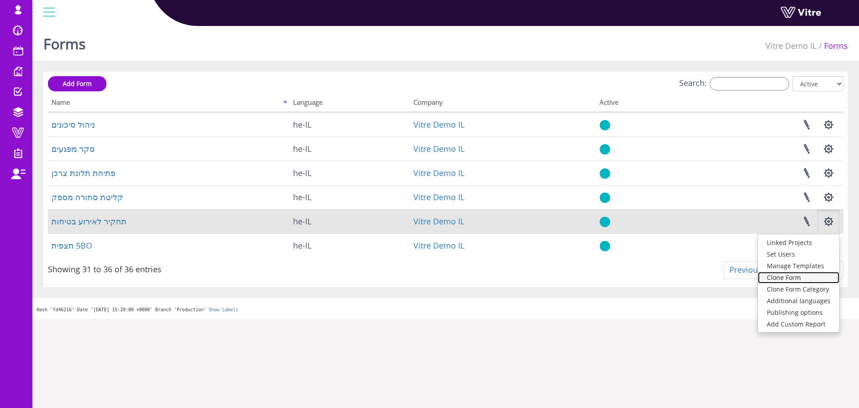
click at [795, 277] on link "Clone Form" at bounding box center [798, 278] width 81 height 12
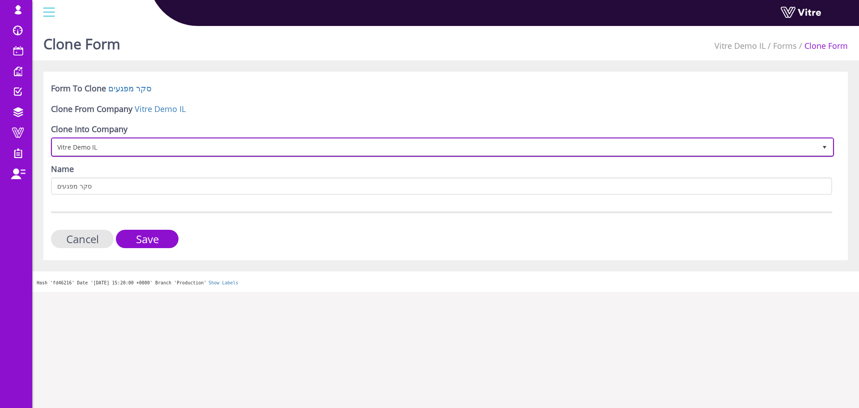
click at [170, 141] on span "Vitre Demo IL" at bounding box center [434, 147] width 764 height 16
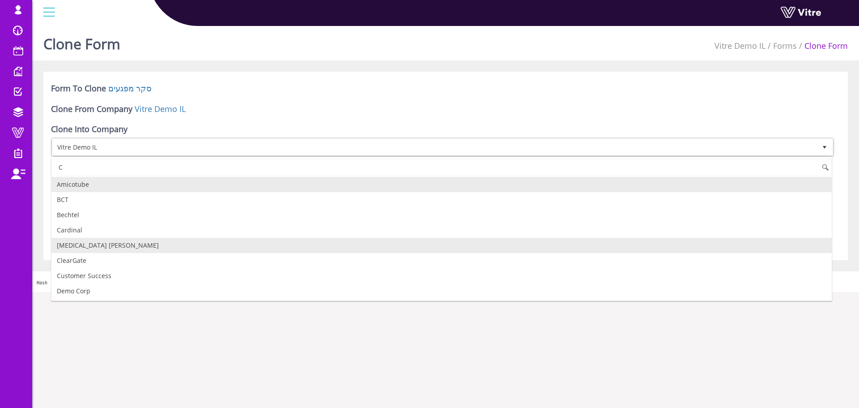
click at [85, 245] on li "[MEDICAL_DATA] [PERSON_NAME]" at bounding box center [441, 245] width 780 height 15
type input "C"
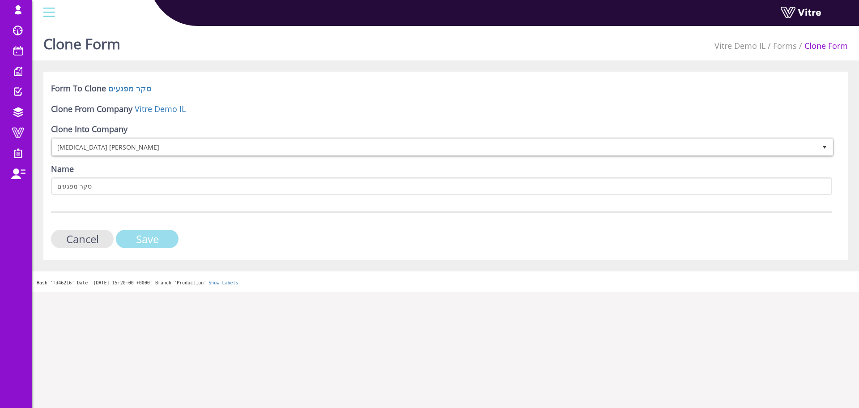
click at [158, 238] on input "Save" at bounding box center [147, 239] width 63 height 18
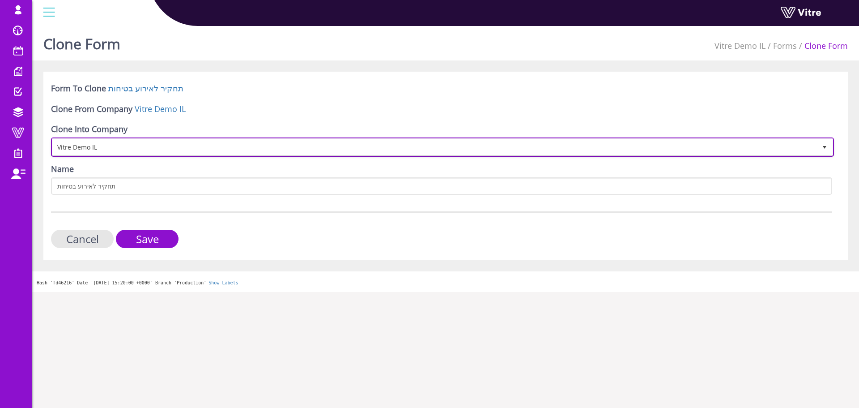
click at [125, 146] on span "Vitre Demo IL" at bounding box center [434, 147] width 764 height 16
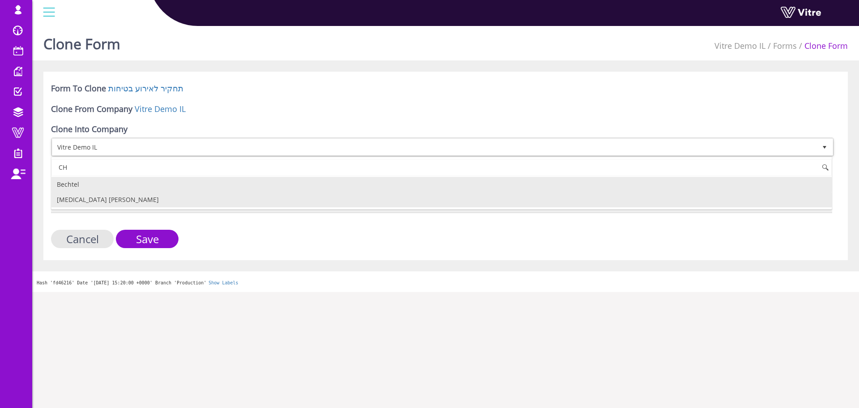
click at [96, 199] on li "[MEDICAL_DATA] [PERSON_NAME]" at bounding box center [441, 199] width 780 height 15
type input "CH"
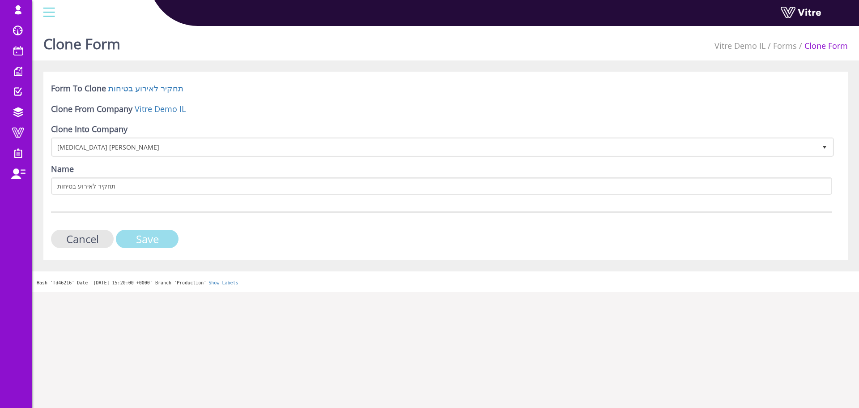
click at [155, 235] on input "Save" at bounding box center [147, 239] width 63 height 18
